Goal: Task Accomplishment & Management: Use online tool/utility

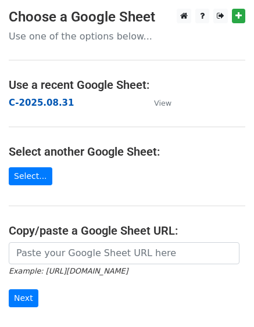
click at [32, 108] on strong "C-2025.08.31" at bounding box center [41, 103] width 65 height 10
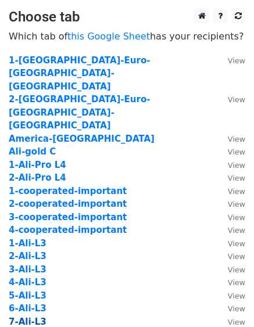
click at [31, 317] on strong "7-Ali-L3" at bounding box center [28, 322] width 38 height 10
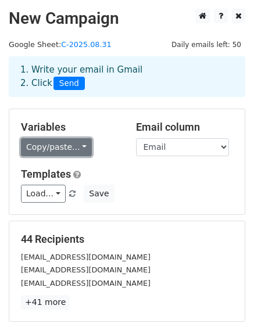
click at [74, 147] on link "Copy/paste..." at bounding box center [56, 147] width 71 height 18
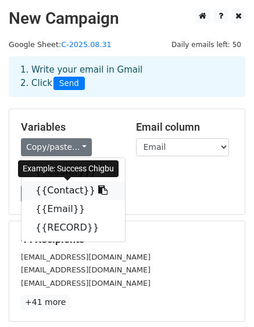
click at [67, 194] on link "{{Contact}}" at bounding box center [73, 190] width 103 height 19
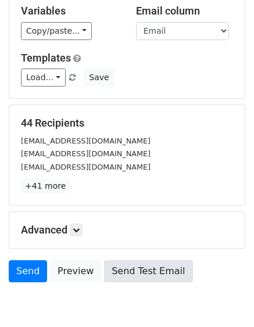
scroll to position [170, 0]
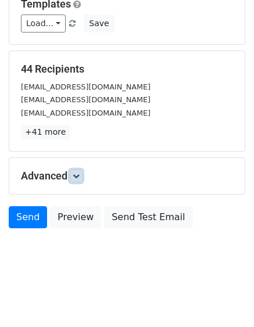
click at [80, 176] on icon at bounding box center [76, 176] width 7 height 7
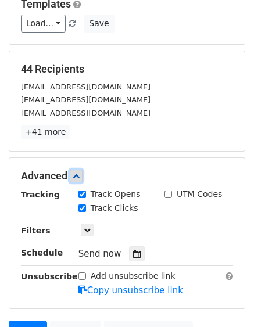
click at [80, 176] on icon at bounding box center [76, 176] width 7 height 7
